Goal: Transaction & Acquisition: Subscribe to service/newsletter

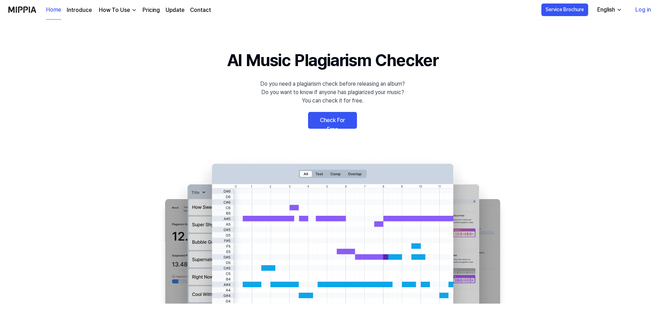
click at [645, 10] on link "Log in" at bounding box center [643, 10] width 27 height 20
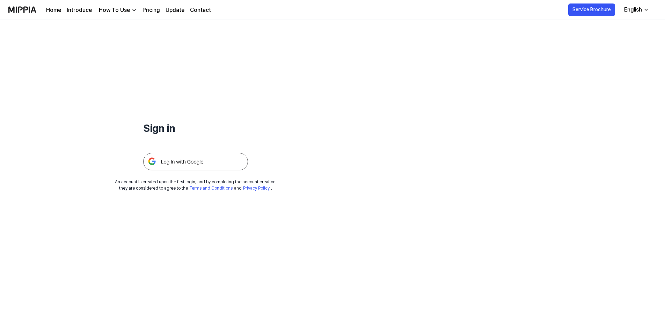
click at [168, 166] on img at bounding box center [195, 161] width 105 height 17
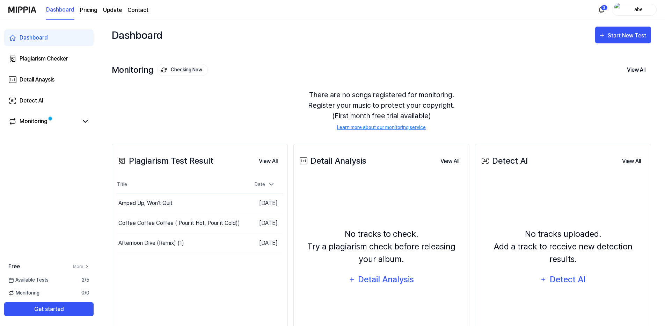
click at [88, 12] on page\) "Pricing" at bounding box center [88, 10] width 17 height 8
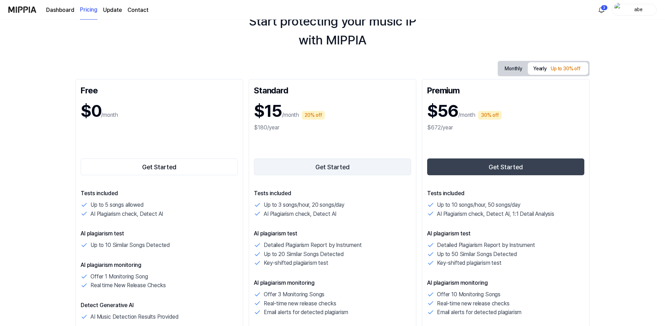
scroll to position [35, 0]
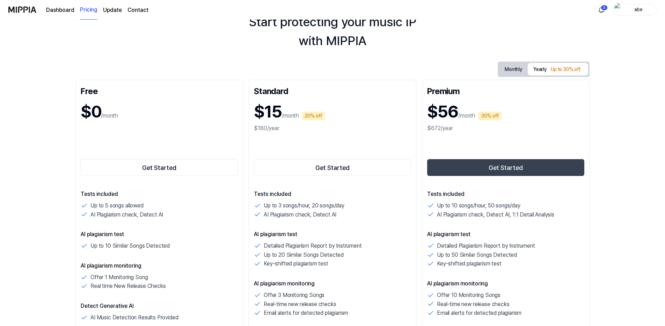
click at [507, 71] on button "Monthly" at bounding box center [513, 69] width 29 height 13
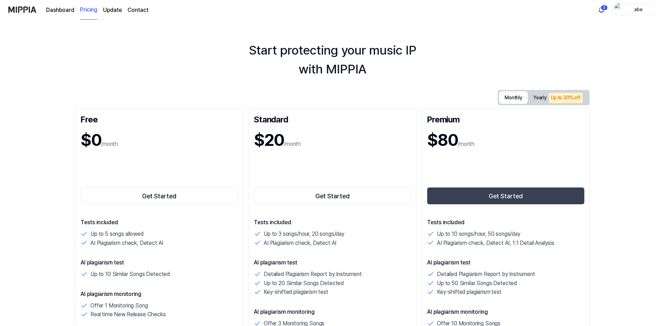
scroll to position [0, 0]
